Goal: Feedback & Contribution: Leave review/rating

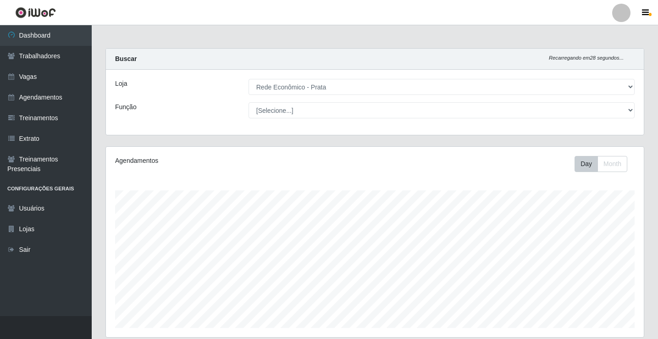
select select "192"
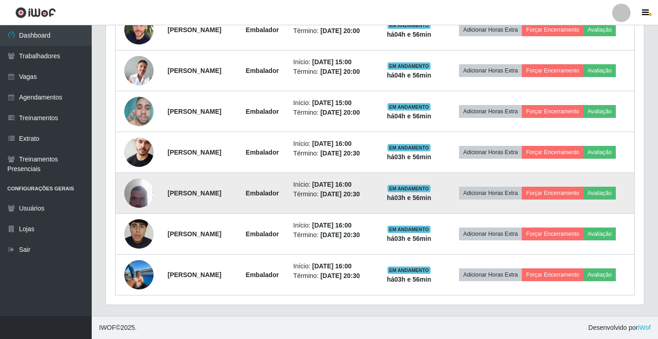
scroll to position [190, 538]
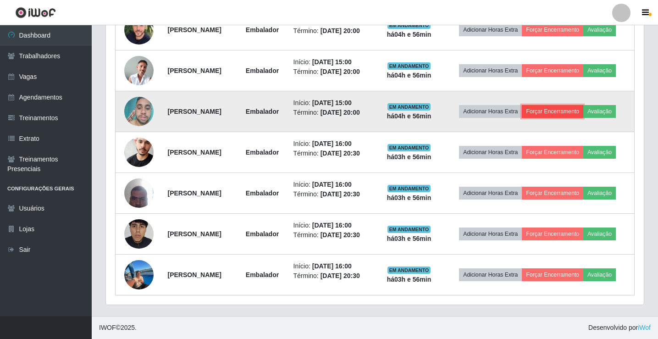
click at [558, 112] on button "Forçar Encerramento" at bounding box center [552, 111] width 61 height 13
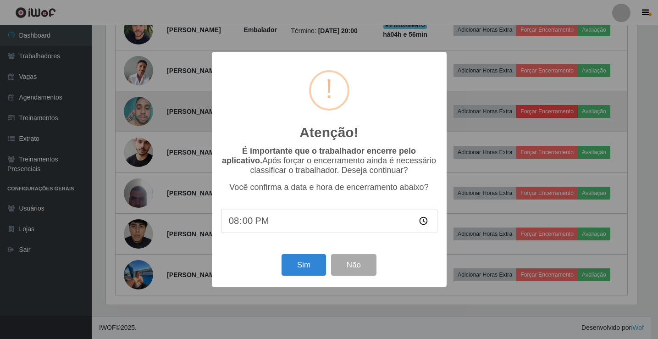
scroll to position [190, 533]
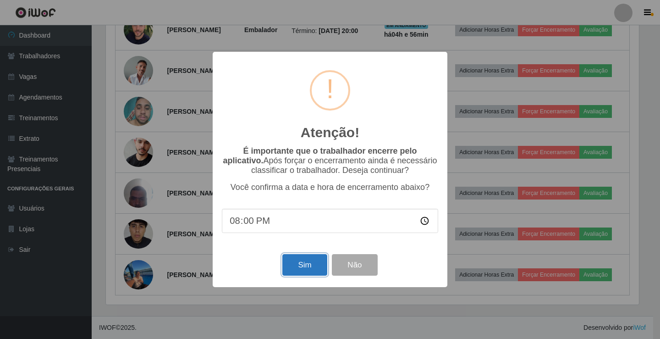
click at [291, 270] on button "Sim" at bounding box center [304, 265] width 44 height 22
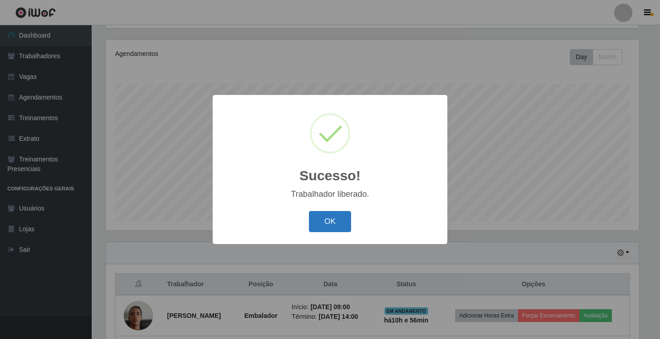
click at [315, 227] on button "OK" at bounding box center [330, 222] width 43 height 22
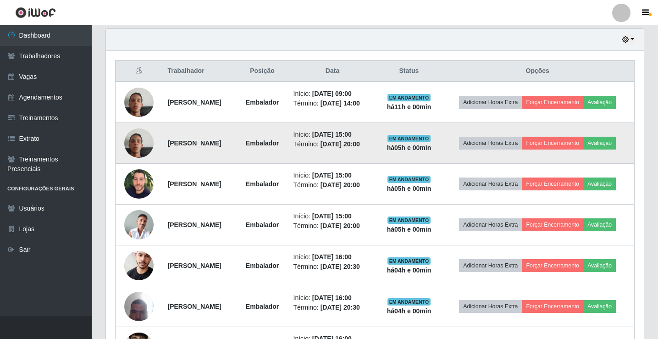
scroll to position [336, 0]
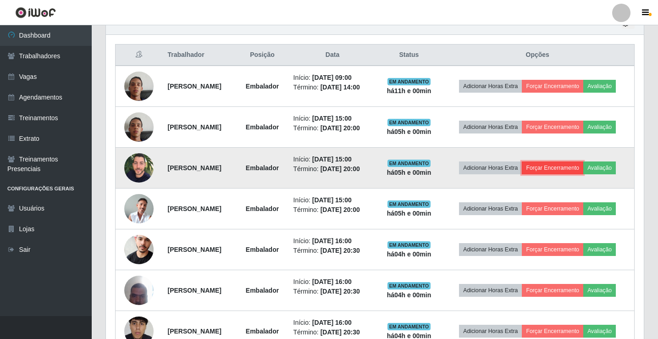
click at [570, 164] on button "Forçar Encerramento" at bounding box center [552, 167] width 61 height 13
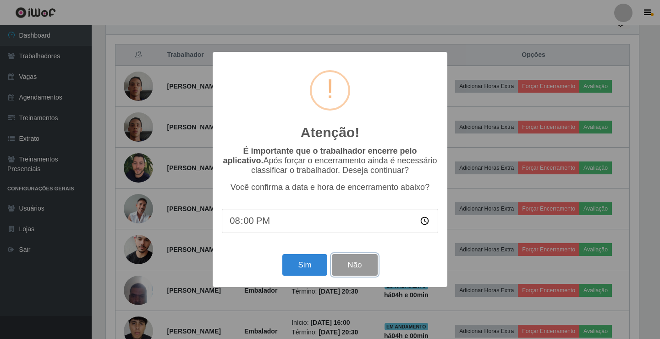
click at [353, 266] on button "Não" at bounding box center [354, 265] width 45 height 22
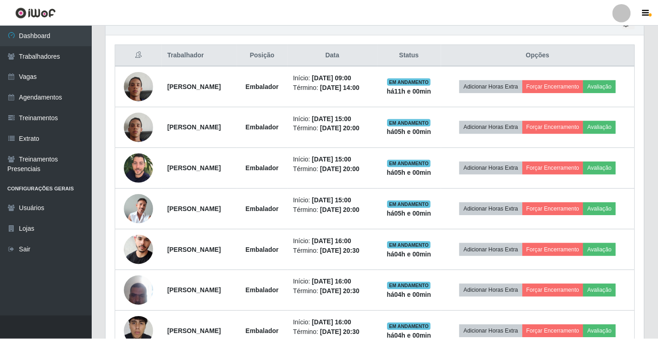
scroll to position [190, 538]
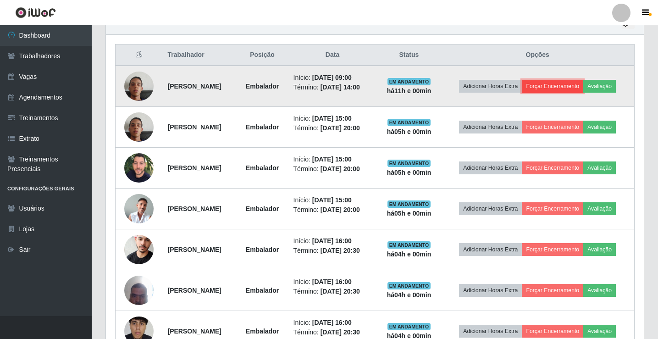
click at [538, 89] on button "Forçar Encerramento" at bounding box center [552, 86] width 61 height 13
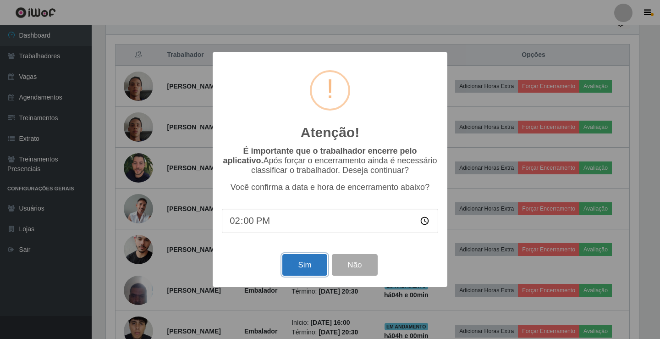
click at [308, 267] on button "Sim" at bounding box center [304, 265] width 44 height 22
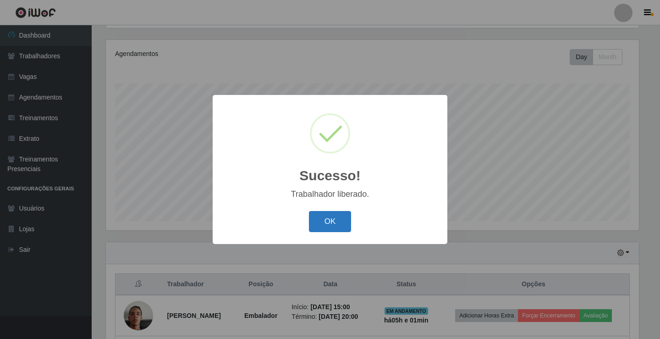
click at [324, 229] on button "OK" at bounding box center [330, 222] width 43 height 22
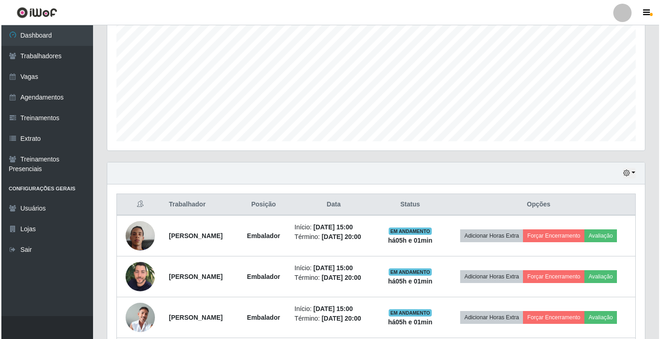
scroll to position [199, 0]
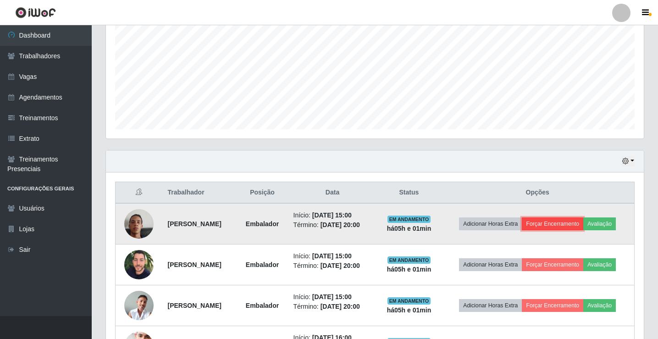
click at [548, 221] on button "Forçar Encerramento" at bounding box center [552, 223] width 61 height 13
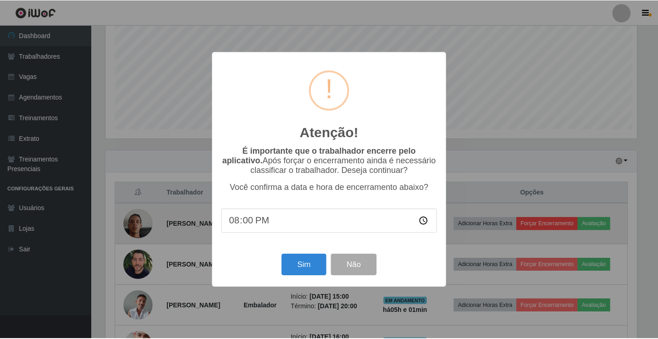
scroll to position [190, 533]
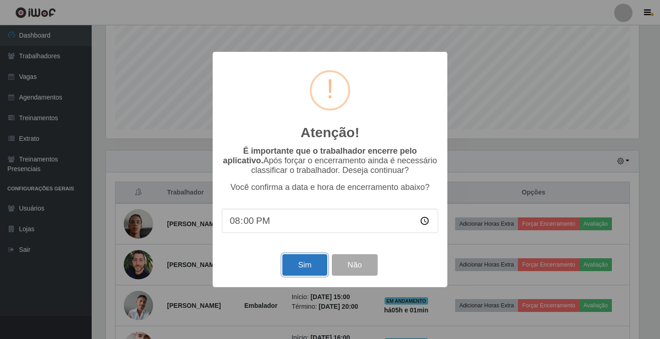
click at [299, 271] on button "Sim" at bounding box center [304, 265] width 44 height 22
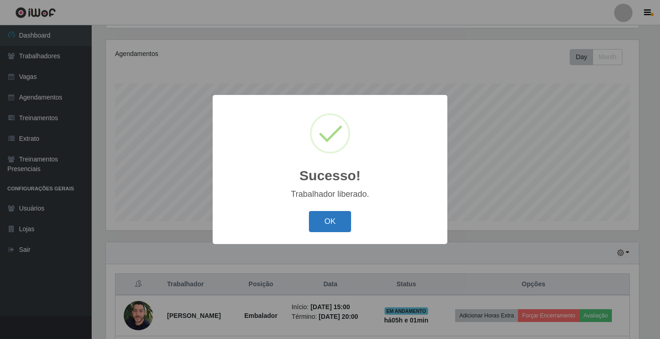
click at [322, 221] on button "OK" at bounding box center [330, 222] width 43 height 22
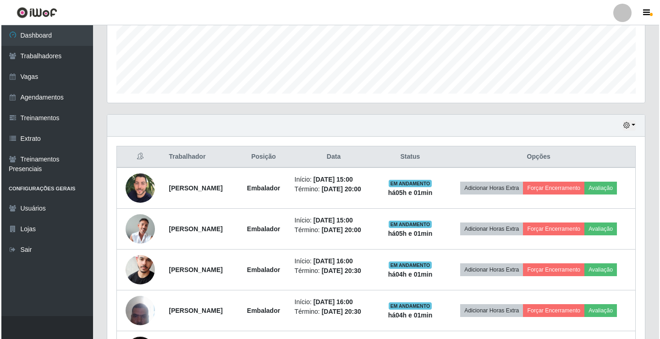
scroll to position [244, 0]
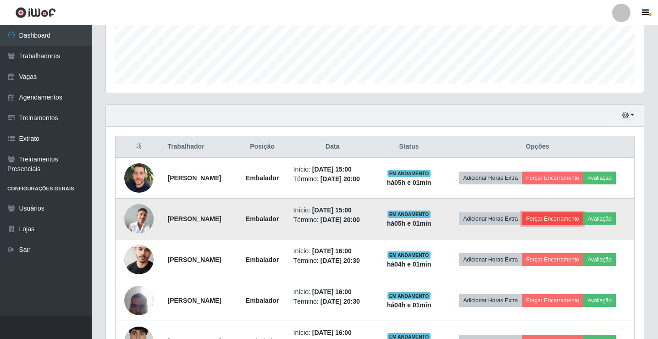
click at [558, 213] on button "Forçar Encerramento" at bounding box center [552, 218] width 61 height 13
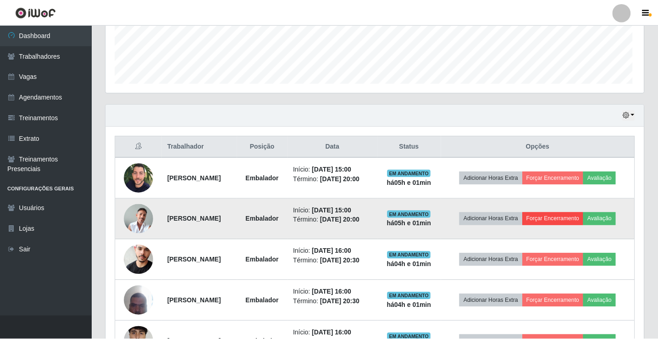
scroll to position [190, 533]
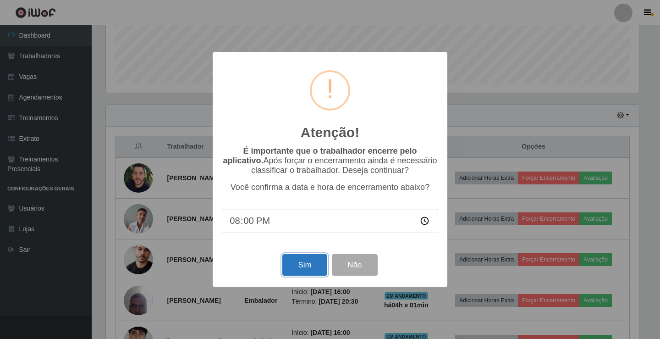
click at [315, 266] on button "Sim" at bounding box center [304, 265] width 44 height 22
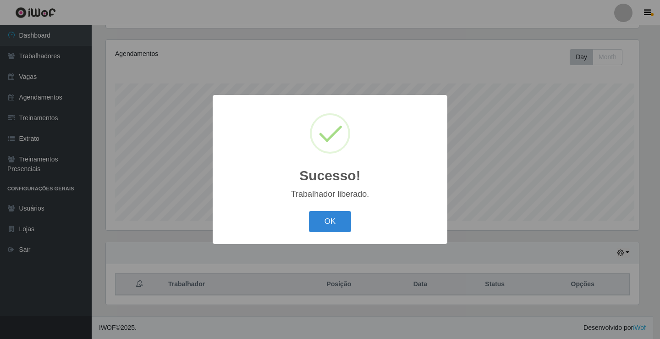
scroll to position [0, 0]
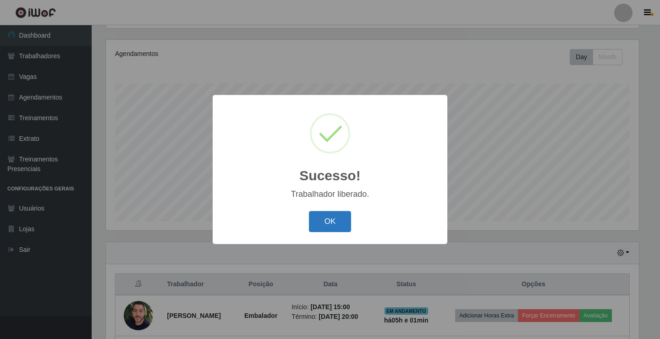
click at [314, 227] on button "OK" at bounding box center [330, 222] width 43 height 22
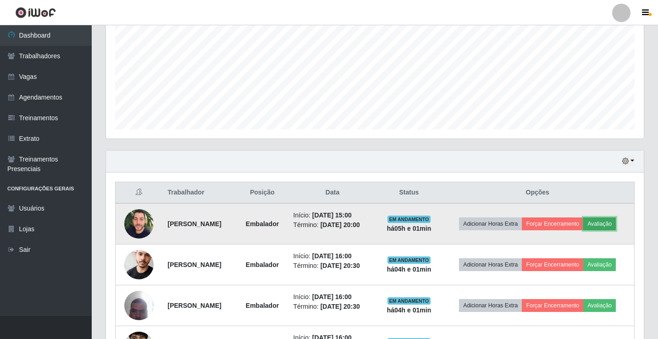
click at [606, 224] on button "Avaliação" at bounding box center [599, 223] width 33 height 13
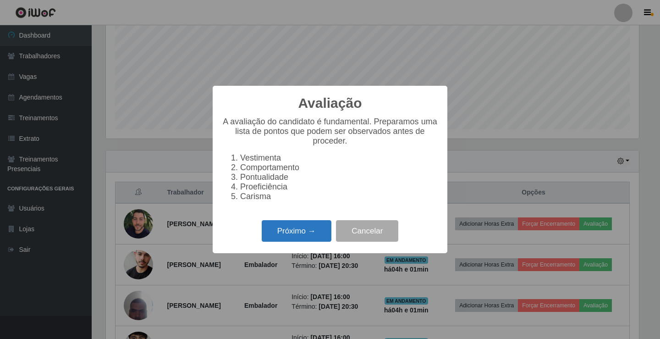
click at [323, 238] on button "Próximo →" at bounding box center [297, 231] width 70 height 22
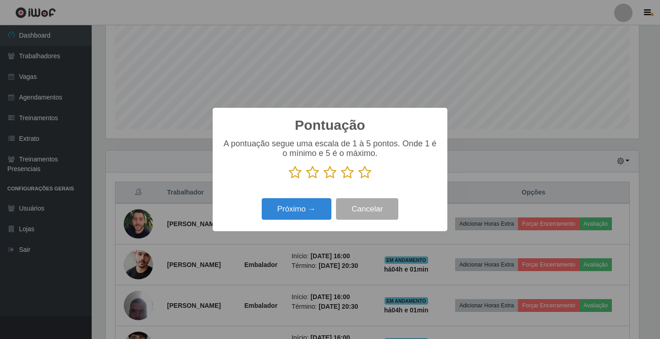
click at [365, 170] on icon at bounding box center [365, 173] width 13 height 14
click at [359, 179] on input "radio" at bounding box center [359, 179] width 0 height 0
click at [324, 216] on button "Próximo →" at bounding box center [297, 209] width 70 height 22
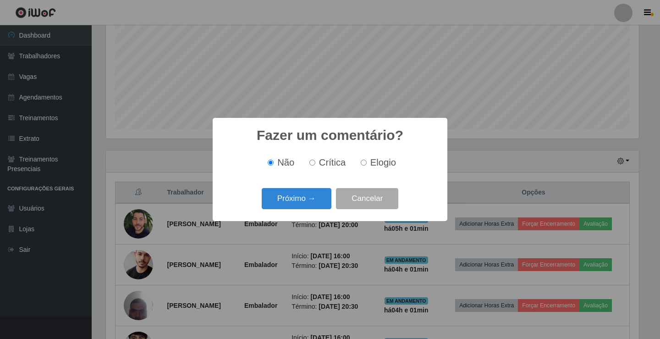
click at [364, 164] on input "Elogio" at bounding box center [364, 163] width 6 height 6
radio input "true"
click at [322, 202] on button "Próximo →" at bounding box center [297, 199] width 70 height 22
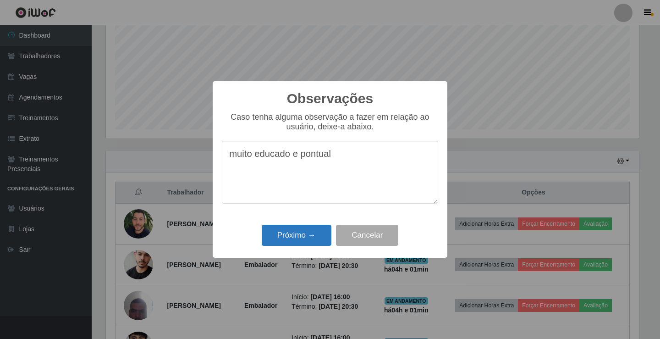
type textarea "muito educado e pontual"
click at [310, 236] on button "Próximo →" at bounding box center [297, 236] width 70 height 22
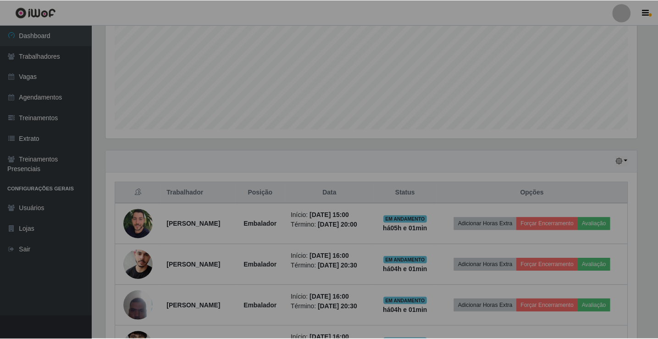
scroll to position [190, 538]
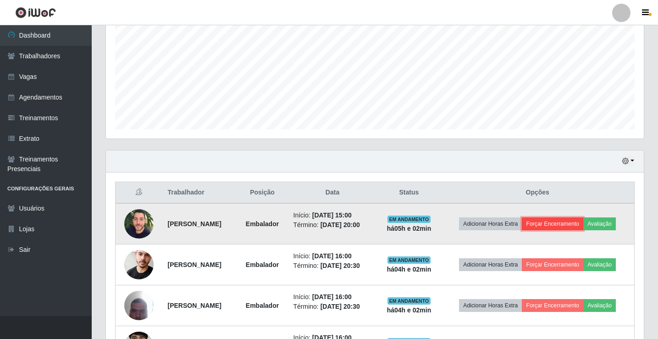
click at [558, 223] on button "Forçar Encerramento" at bounding box center [552, 223] width 61 height 13
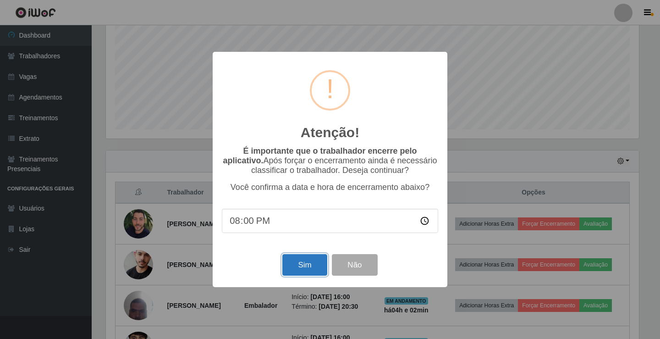
click at [318, 268] on button "Sim" at bounding box center [304, 265] width 44 height 22
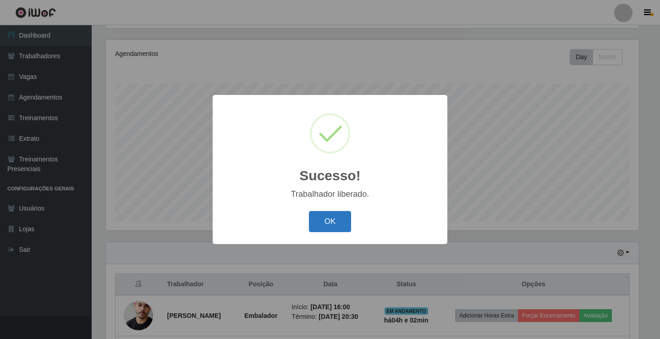
click at [337, 225] on button "OK" at bounding box center [330, 222] width 43 height 22
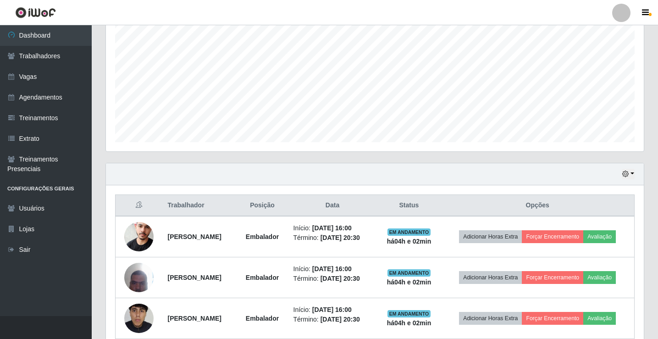
scroll to position [199, 0]
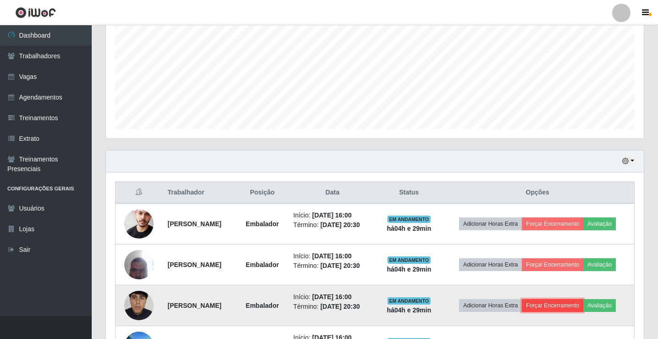
click at [556, 305] on button "Forçar Encerramento" at bounding box center [552, 305] width 61 height 13
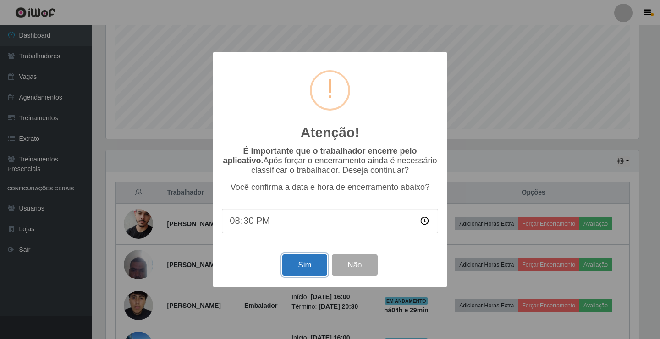
click at [310, 266] on button "Sim" at bounding box center [304, 265] width 44 height 22
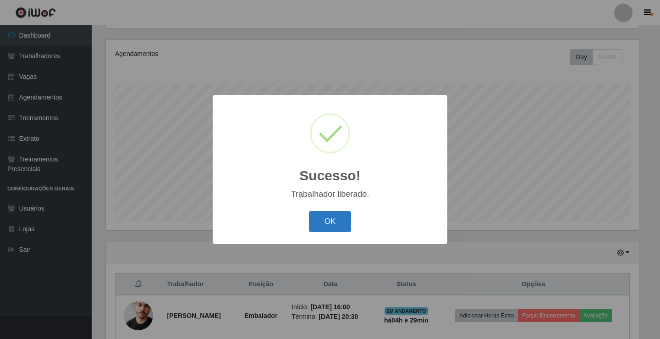
click at [322, 228] on button "OK" at bounding box center [330, 222] width 43 height 22
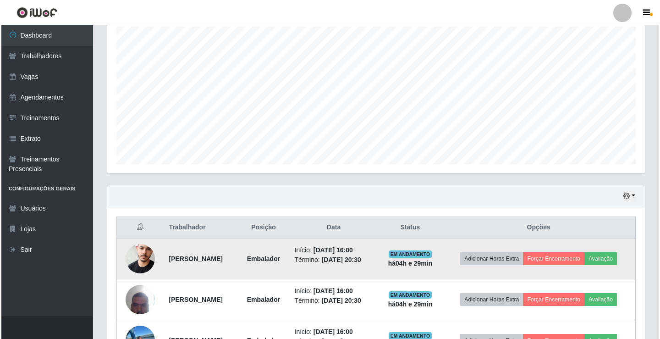
scroll to position [229, 0]
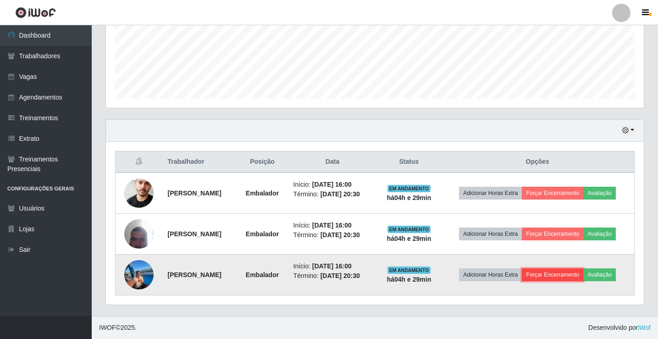
click at [543, 274] on button "Forçar Encerramento" at bounding box center [552, 274] width 61 height 13
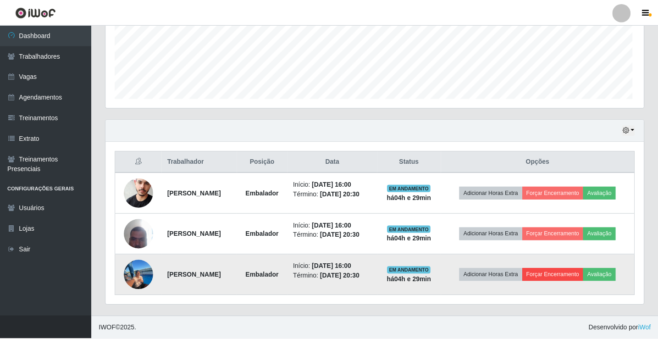
scroll to position [190, 533]
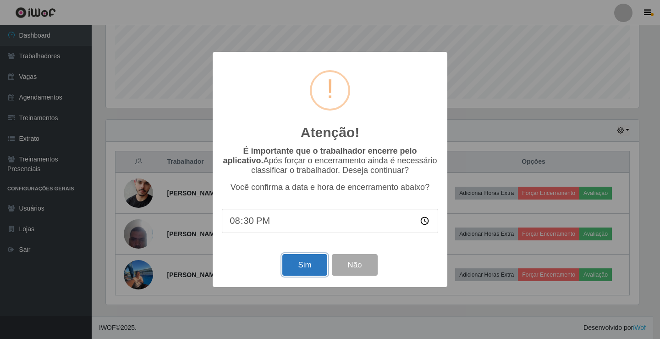
click at [293, 261] on button "Sim" at bounding box center [304, 265] width 44 height 22
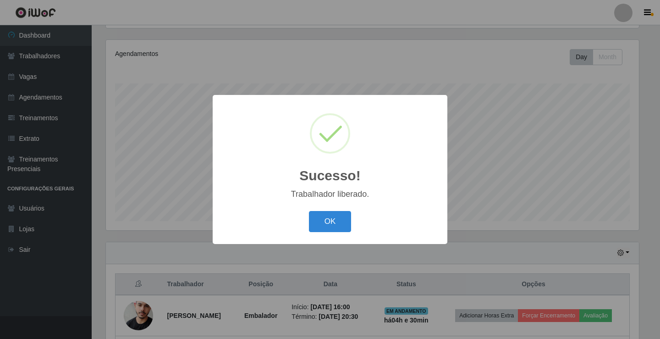
click at [309, 211] on button "OK" at bounding box center [330, 222] width 43 height 22
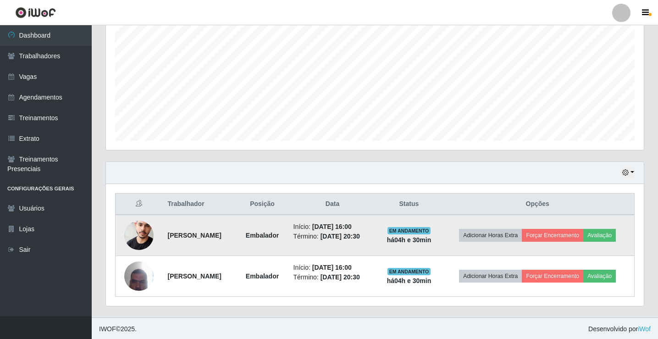
scroll to position [188, 0]
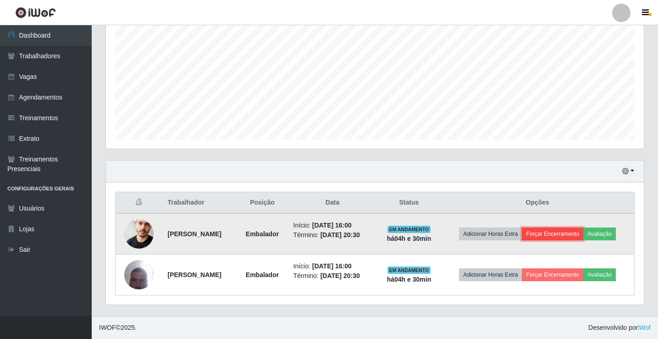
click at [565, 230] on button "Forçar Encerramento" at bounding box center [552, 233] width 61 height 13
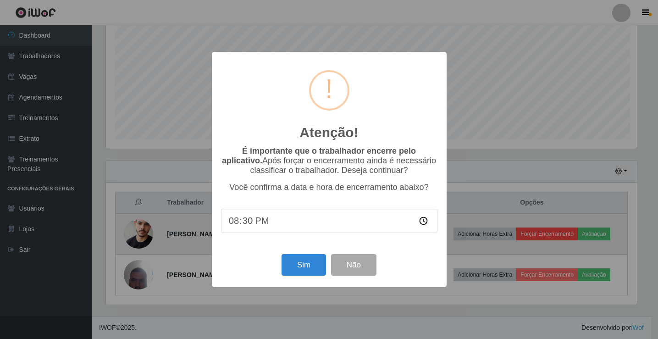
scroll to position [190, 533]
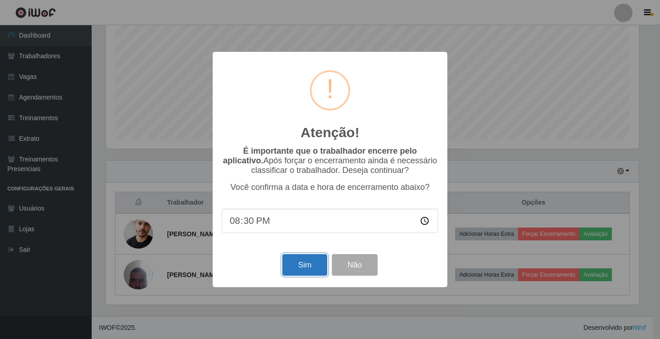
click at [316, 261] on button "Sim" at bounding box center [304, 265] width 44 height 22
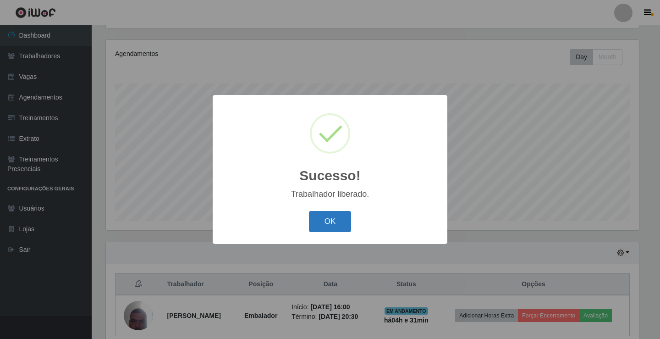
click at [341, 227] on button "OK" at bounding box center [330, 222] width 43 height 22
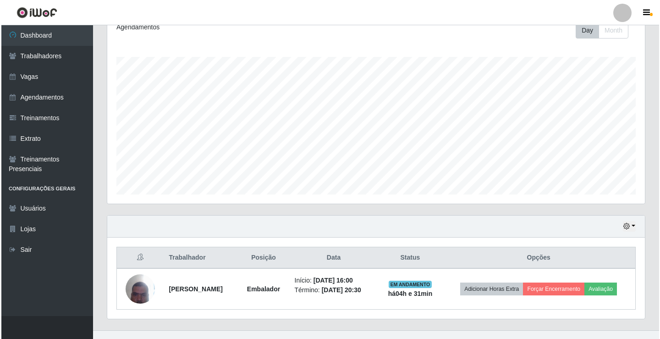
scroll to position [148, 0]
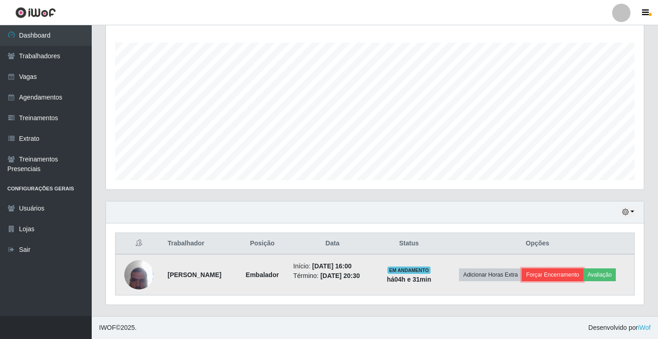
click at [548, 277] on button "Forçar Encerramento" at bounding box center [552, 274] width 61 height 13
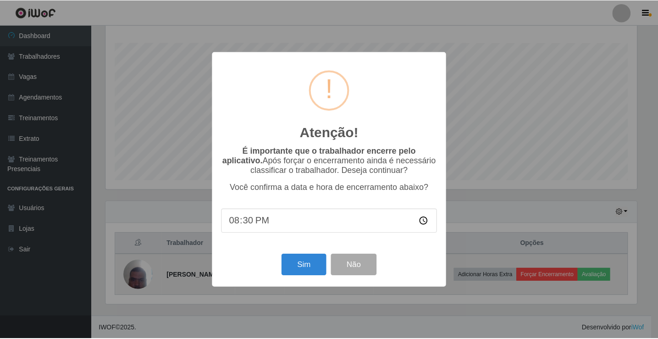
scroll to position [190, 533]
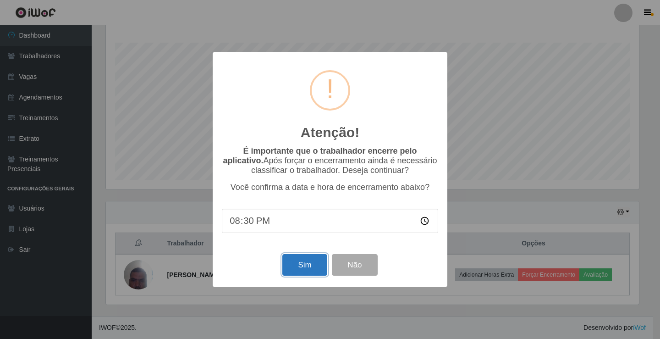
click at [295, 260] on button "Sim" at bounding box center [304, 265] width 44 height 22
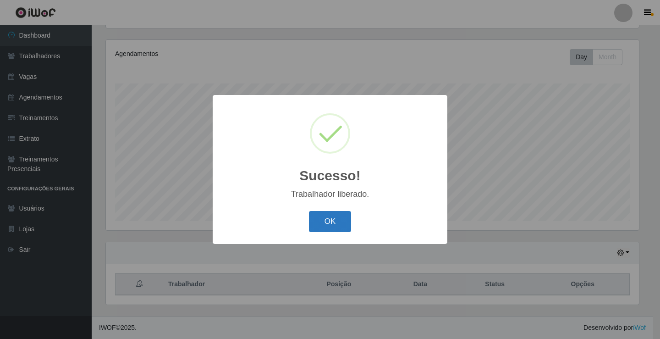
click at [316, 225] on button "OK" at bounding box center [330, 222] width 43 height 22
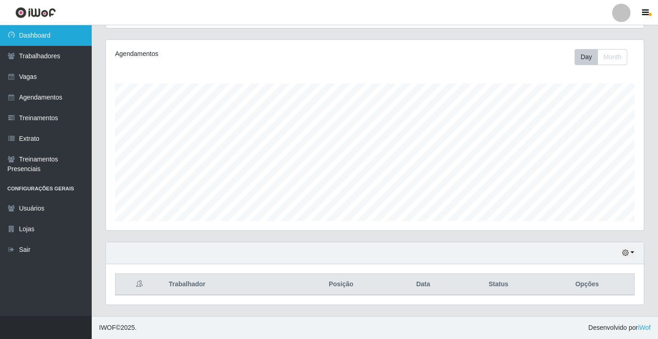
click at [61, 31] on link "Dashboard" at bounding box center [46, 35] width 92 height 21
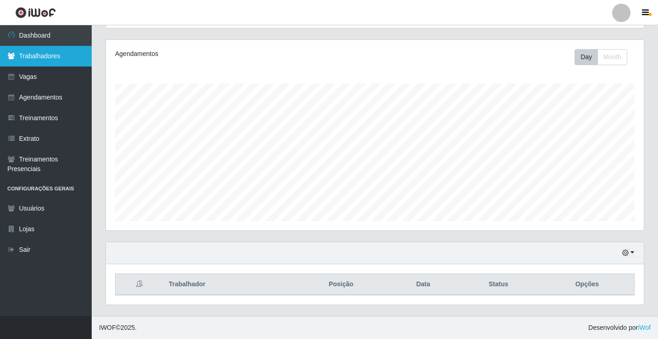
click at [59, 56] on link "Trabalhadores" at bounding box center [46, 56] width 92 height 21
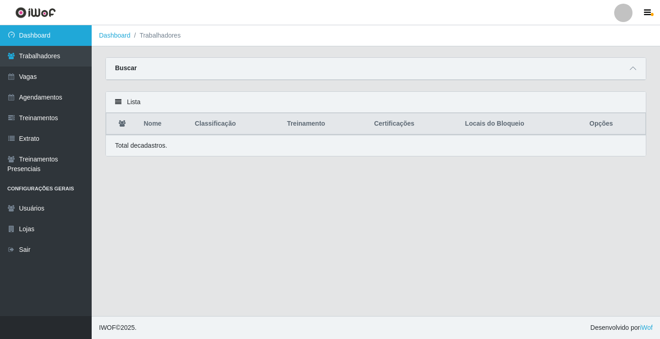
click at [53, 34] on link "Dashboard" at bounding box center [46, 35] width 92 height 21
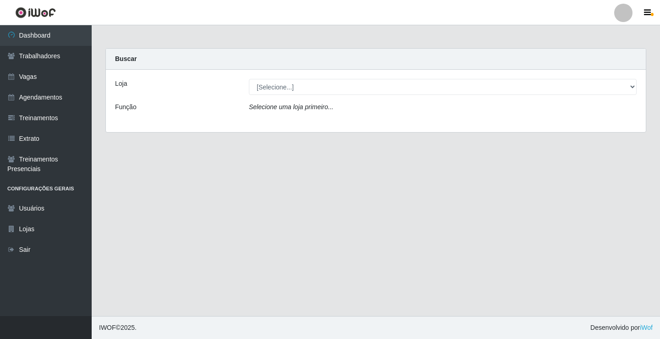
click at [282, 109] on icon "Selecione uma loja primeiro..." at bounding box center [291, 106] width 84 height 7
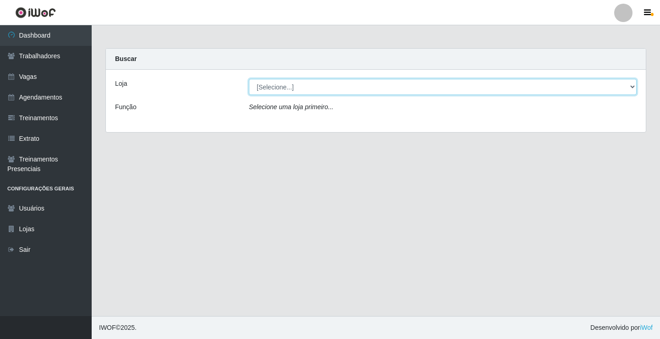
click at [283, 88] on select "[Selecione...] Rede Econômico - Prata" at bounding box center [443, 87] width 388 height 16
select select "192"
click at [249, 79] on select "[Selecione...] Rede Econômico - Prata" at bounding box center [443, 87] width 388 height 16
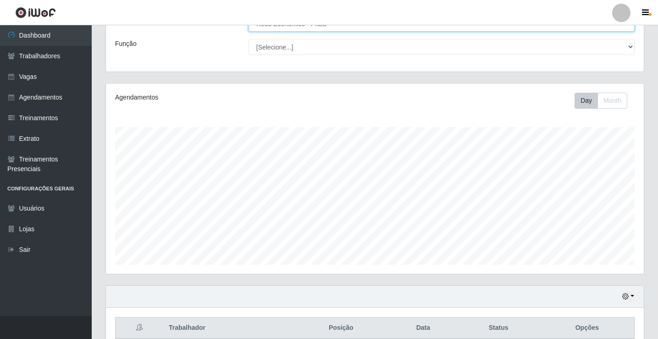
scroll to position [107, 0]
